Goal: Register for event/course

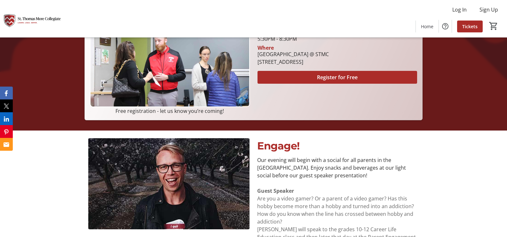
scroll to position [81, 0]
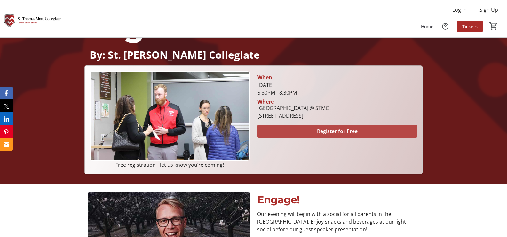
click at [343, 129] on span "Register for Free" at bounding box center [337, 131] width 41 height 8
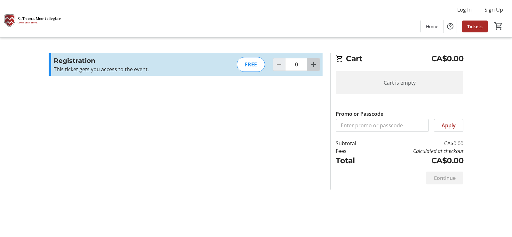
click at [317, 67] on mat-icon "Increment by one" at bounding box center [314, 65] width 8 height 8
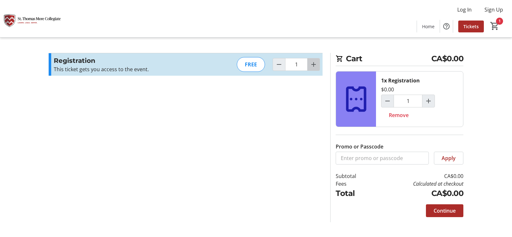
click at [317, 67] on mat-icon "Increment by one" at bounding box center [314, 65] width 8 height 8
type input "2"
click at [445, 209] on span "Continue" at bounding box center [445, 210] width 22 height 8
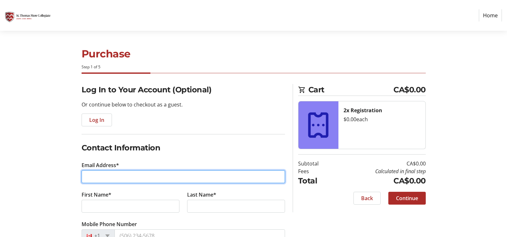
click at [138, 174] on input "Email Address*" at bounding box center [184, 176] width 204 height 13
type input "[EMAIL_ADDRESS][DOMAIN_NAME]"
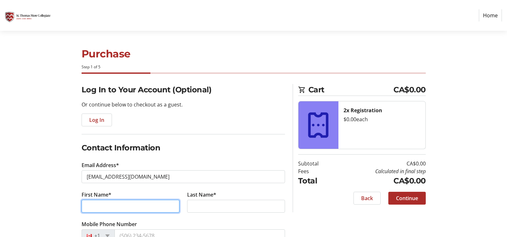
type input "Izabela"
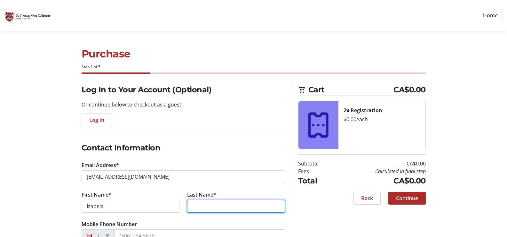
type input "[PERSON_NAME]"
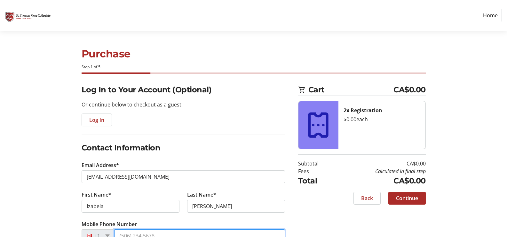
type input "[PHONE_NUMBER]"
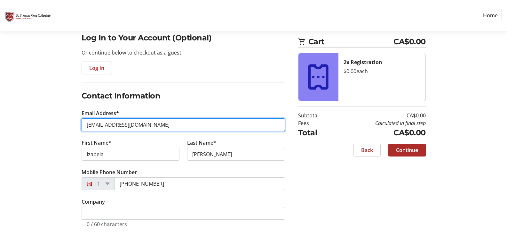
scroll to position [58, 0]
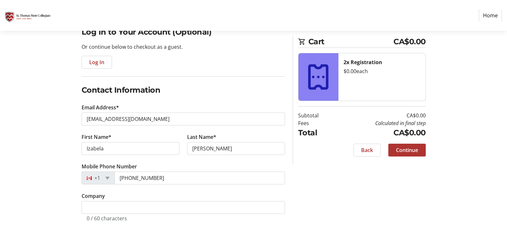
click at [401, 147] on span "Continue" at bounding box center [407, 150] width 22 height 8
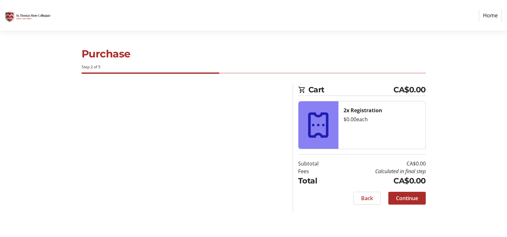
scroll to position [0, 0]
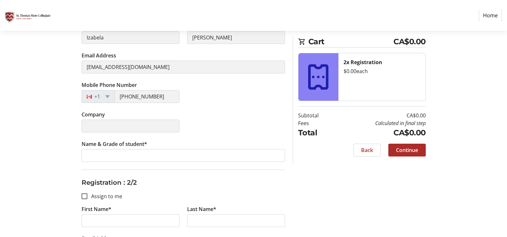
scroll to position [96, 0]
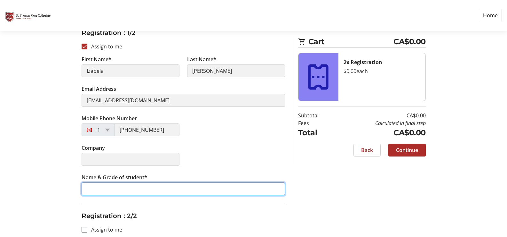
click at [115, 186] on input "Name & Grade of student*" at bounding box center [184, 188] width 204 height 13
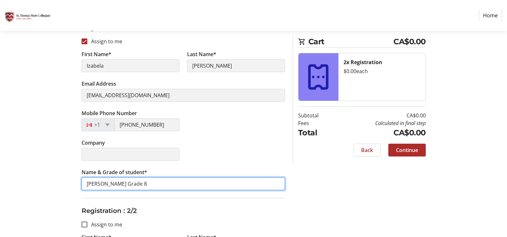
scroll to position [160, 0]
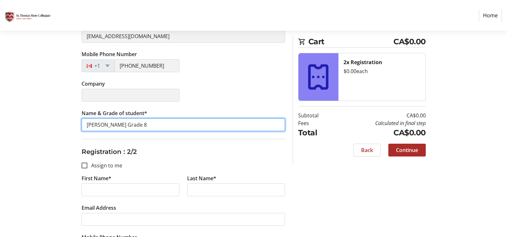
type input "[PERSON_NAME] Grade 8"
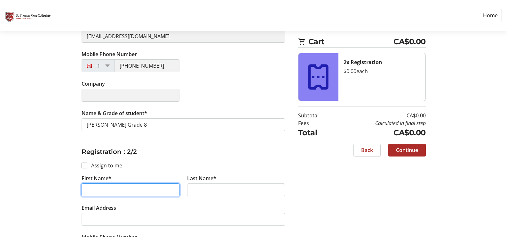
click at [86, 189] on input "First Name*" at bounding box center [131, 189] width 98 height 13
type input "[PERSON_NAME]"
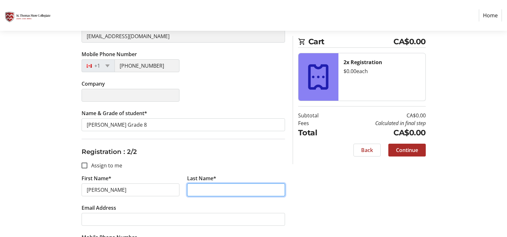
type input "[PERSON_NAME]"
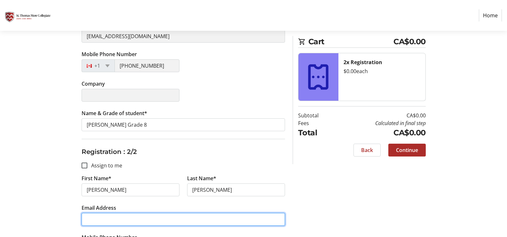
type input "[EMAIL_ADDRESS][DOMAIN_NAME]"
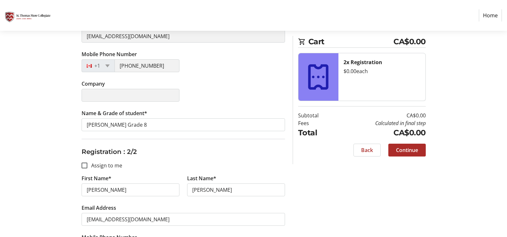
type input "[PHONE_NUMBER]"
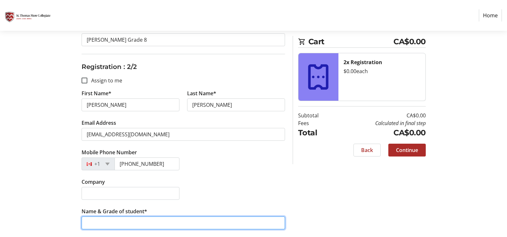
click at [104, 222] on input "Name & Grade of student*" at bounding box center [184, 222] width 204 height 13
type input "[PERSON_NAME] Grade 8"
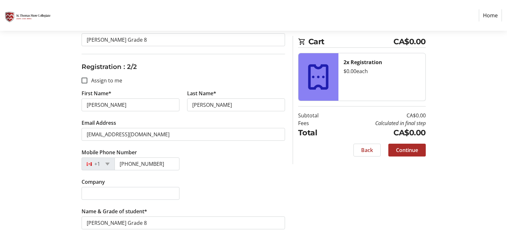
click at [408, 149] on span "Continue" at bounding box center [407, 150] width 22 height 8
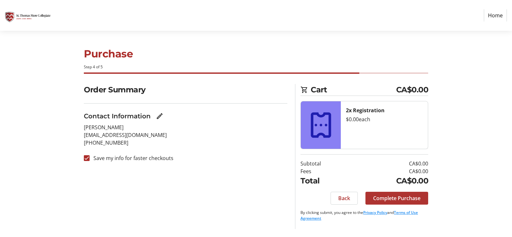
click at [397, 199] on span "Complete Purchase" at bounding box center [396, 198] width 47 height 8
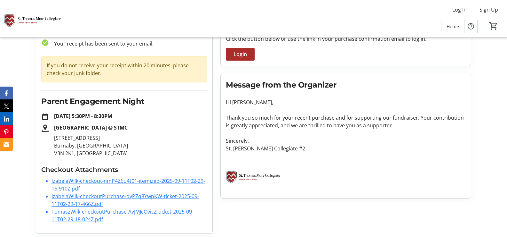
scroll to position [45, 0]
